Goal: Task Accomplishment & Management: Use online tool/utility

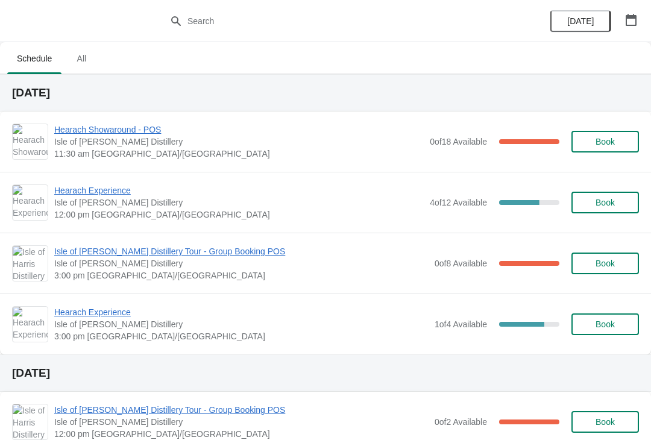
click at [82, 187] on span "Hearach Experience" at bounding box center [239, 191] width 370 height 12
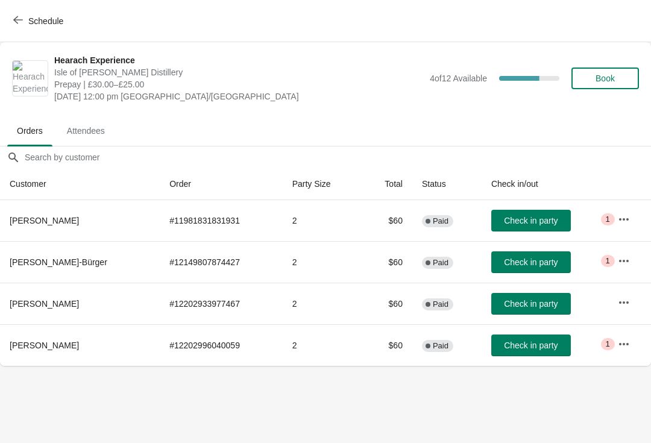
click at [535, 343] on span "Check in party" at bounding box center [531, 346] width 54 height 10
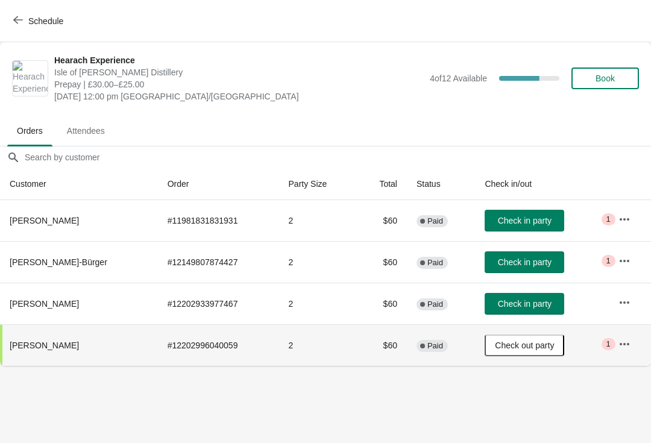
click at [510, 259] on span "Check in party" at bounding box center [525, 262] width 54 height 10
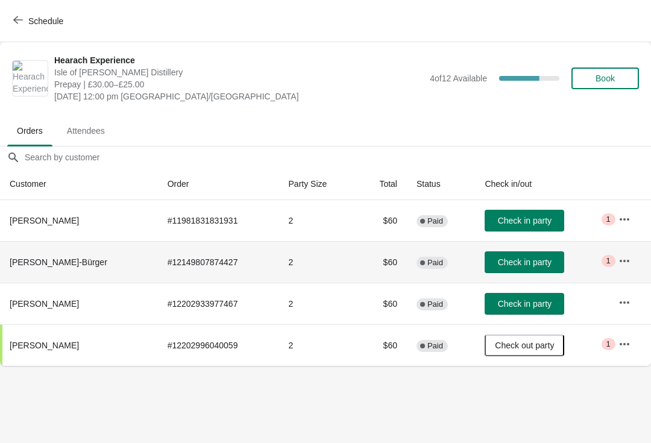
click at [519, 264] on span "Check in party" at bounding box center [525, 262] width 54 height 10
click at [11, 29] on button "Schedule" at bounding box center [39, 21] width 67 height 22
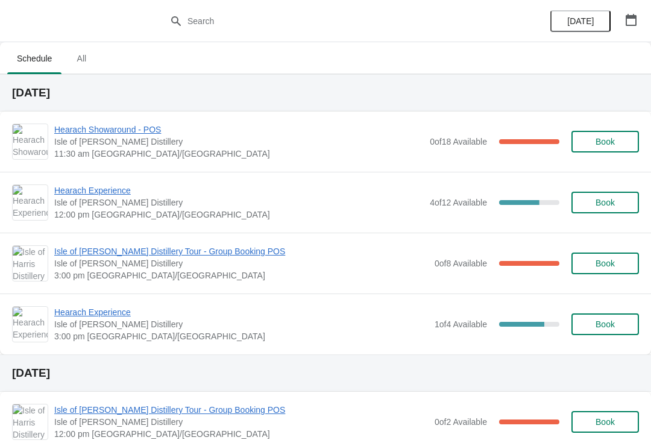
click at [96, 257] on span "Isle of [PERSON_NAME] Distillery Tour - Group Booking POS" at bounding box center [241, 251] width 374 height 12
click at [106, 191] on span "Hearach Experience" at bounding box center [239, 191] width 370 height 12
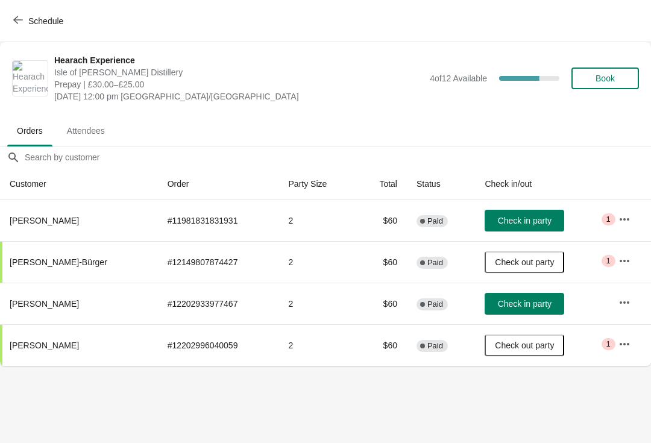
click at [34, 21] on span "Schedule" at bounding box center [45, 21] width 35 height 10
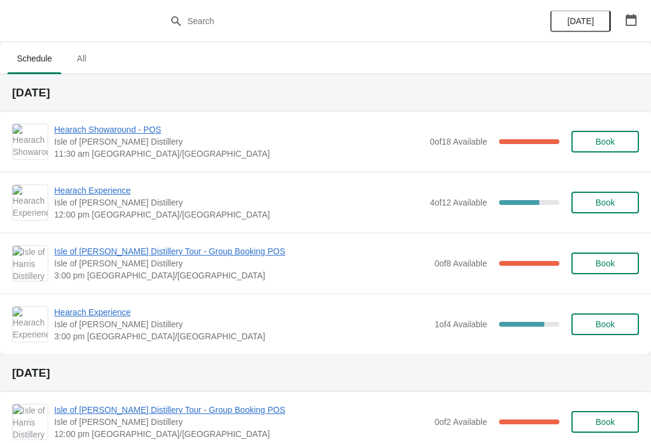
click at [104, 311] on span "Hearach Experience" at bounding box center [241, 312] width 374 height 12
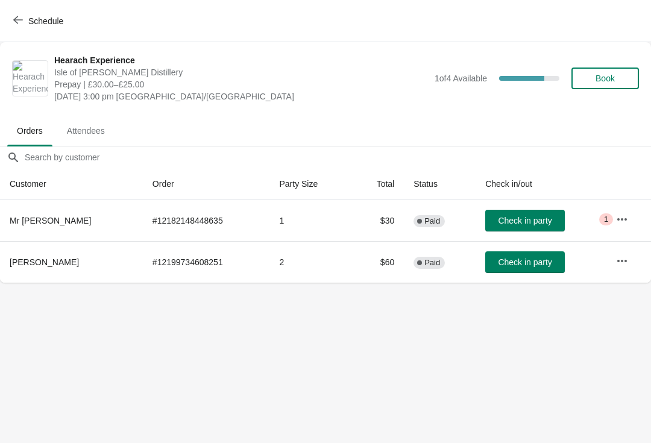
click at [48, 19] on span "Schedule" at bounding box center [45, 21] width 35 height 10
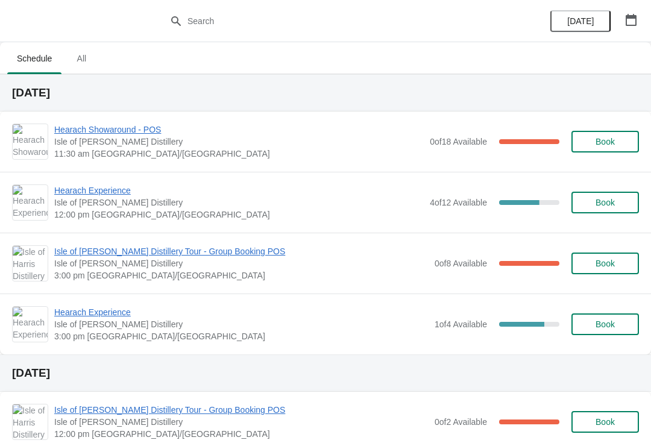
click at [127, 252] on span "Isle of [PERSON_NAME] Distillery Tour - Group Booking POS" at bounding box center [241, 251] width 374 height 12
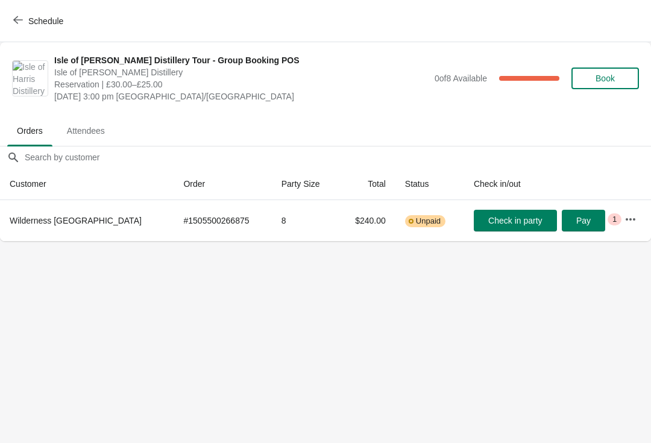
click at [43, 21] on span "Schedule" at bounding box center [45, 21] width 35 height 10
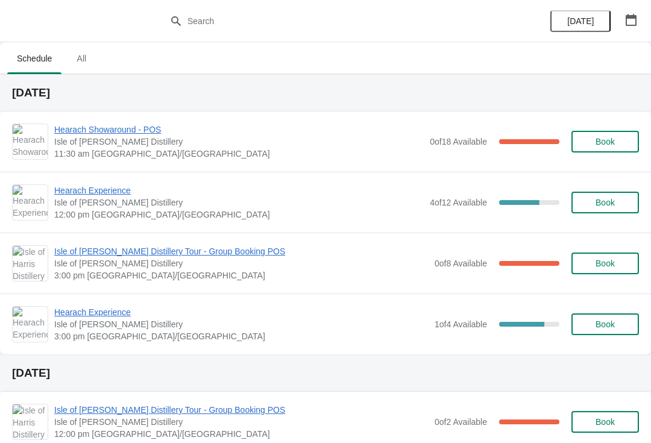
click at [111, 306] on span "Hearach Experience" at bounding box center [241, 312] width 374 height 12
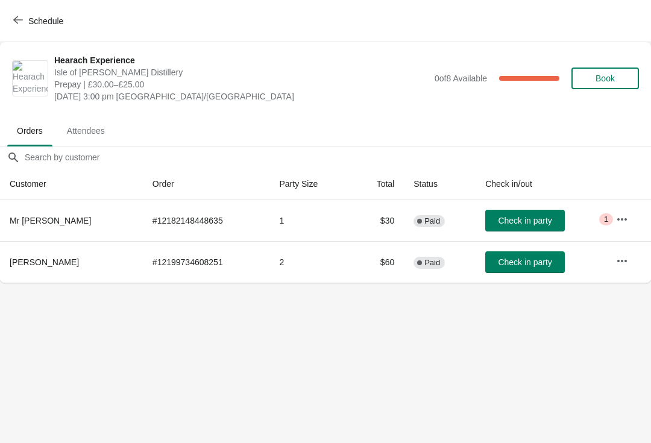
click at [40, 16] on span "Schedule" at bounding box center [45, 21] width 35 height 10
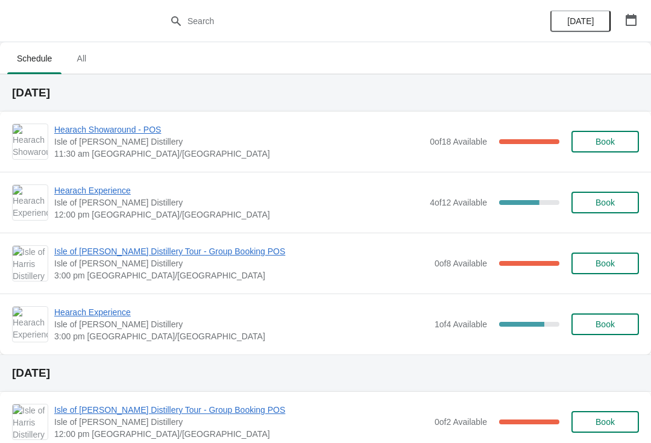
click at [101, 191] on span "Hearach Experience" at bounding box center [239, 191] width 370 height 12
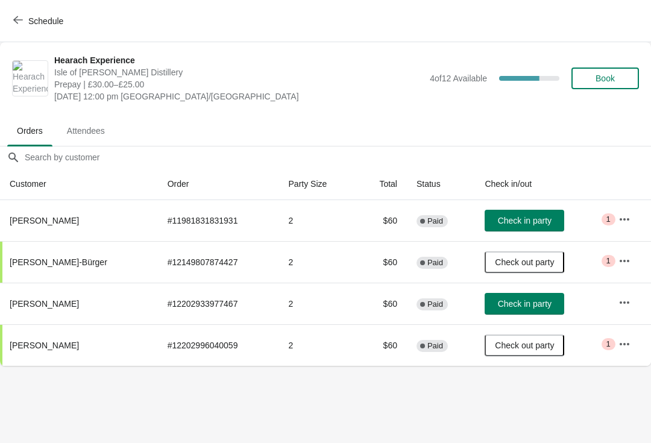
click at [537, 220] on span "Check in party" at bounding box center [525, 221] width 54 height 10
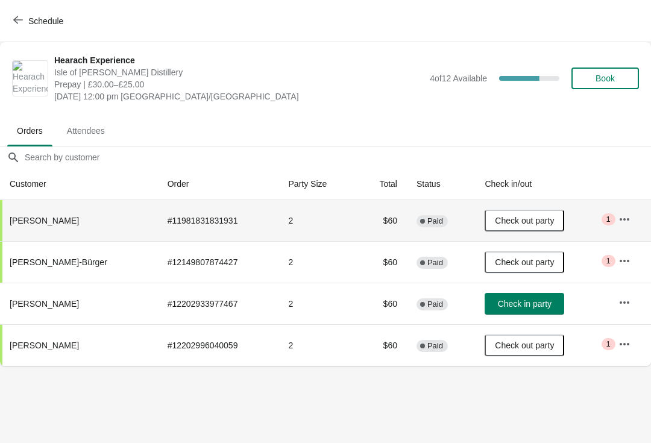
click at [529, 304] on span "Check in party" at bounding box center [525, 304] width 54 height 10
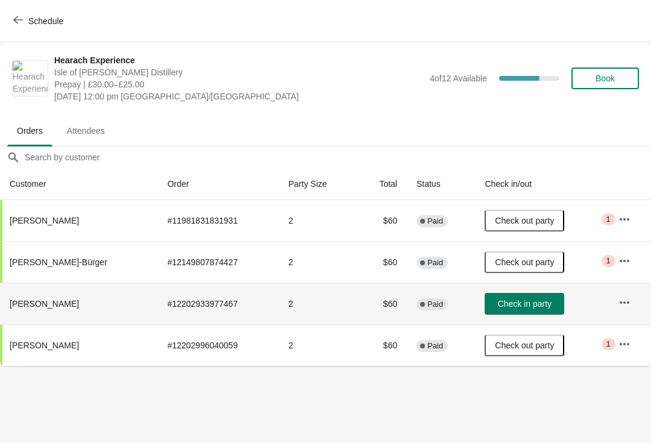
click at [521, 302] on span "Check in party" at bounding box center [525, 304] width 54 height 10
